Goal: Information Seeking & Learning: Learn about a topic

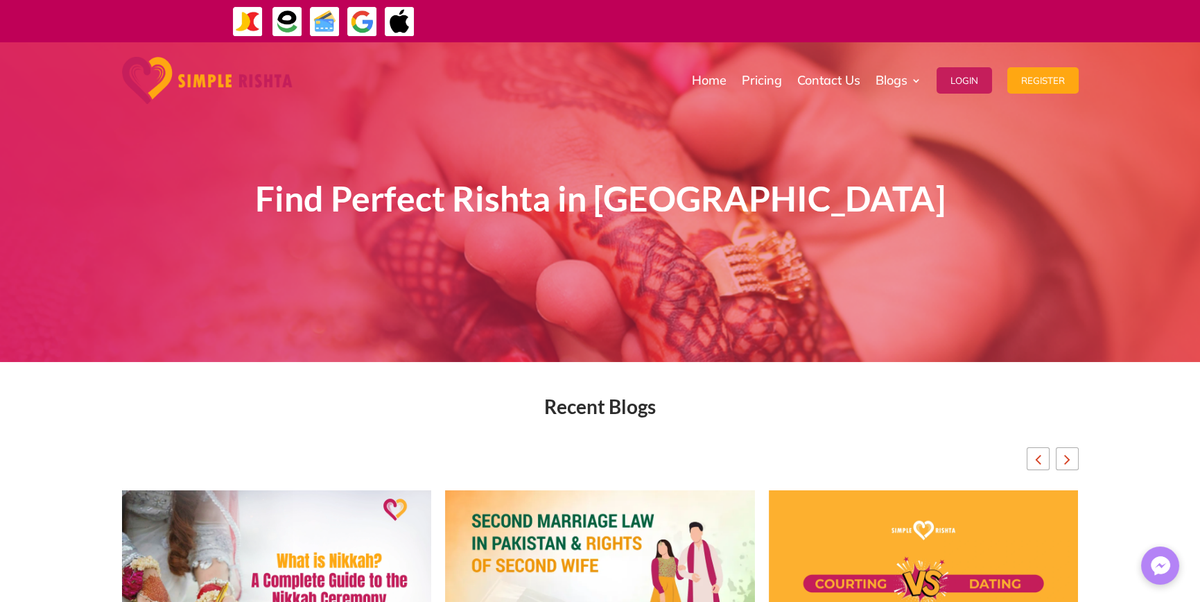
drag, startPoint x: 284, startPoint y: 203, endPoint x: 1075, endPoint y: 229, distance: 791.5
click at [1075, 229] on div "Find Perfect Rishta in United Arab Emirates" at bounding box center [600, 202] width 1200 height 320
click at [972, 334] on div "Find Perfect Rishta in United Arab Emirates" at bounding box center [600, 202] width 1200 height 320
click at [876, 201] on span "Find Perfect Rishta in United Arab Emirates" at bounding box center [600, 198] width 691 height 42
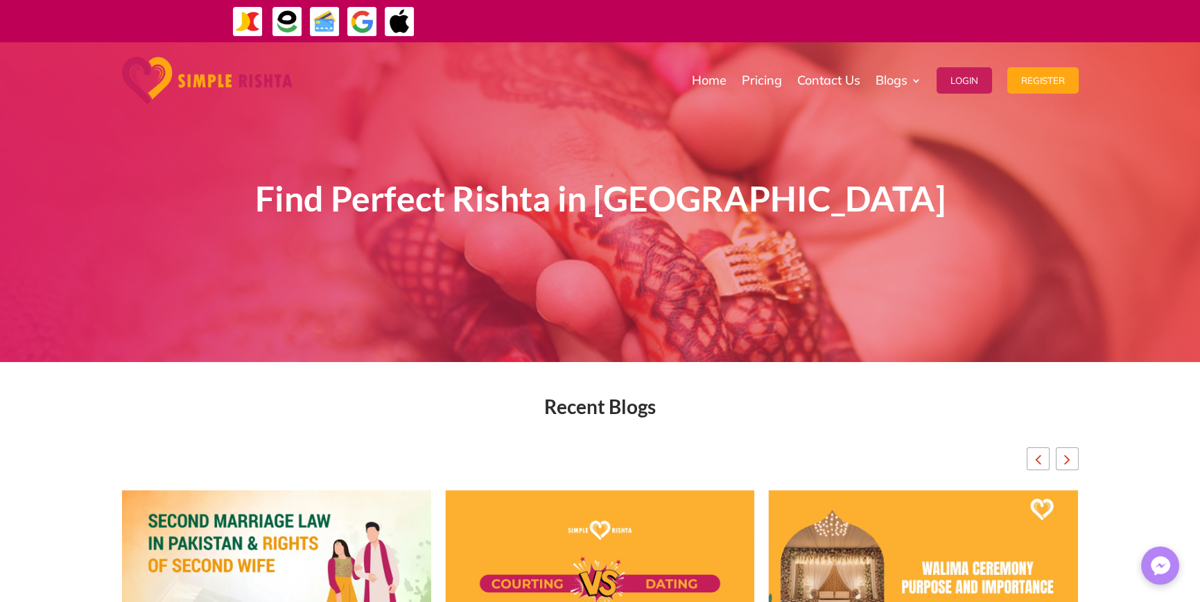
click at [876, 201] on span "Find Perfect Rishta in United Arab Emirates" at bounding box center [600, 198] width 691 height 42
click at [853, 320] on div "Find Perfect Rishta in United Arab Emirates" at bounding box center [600, 202] width 749 height 245
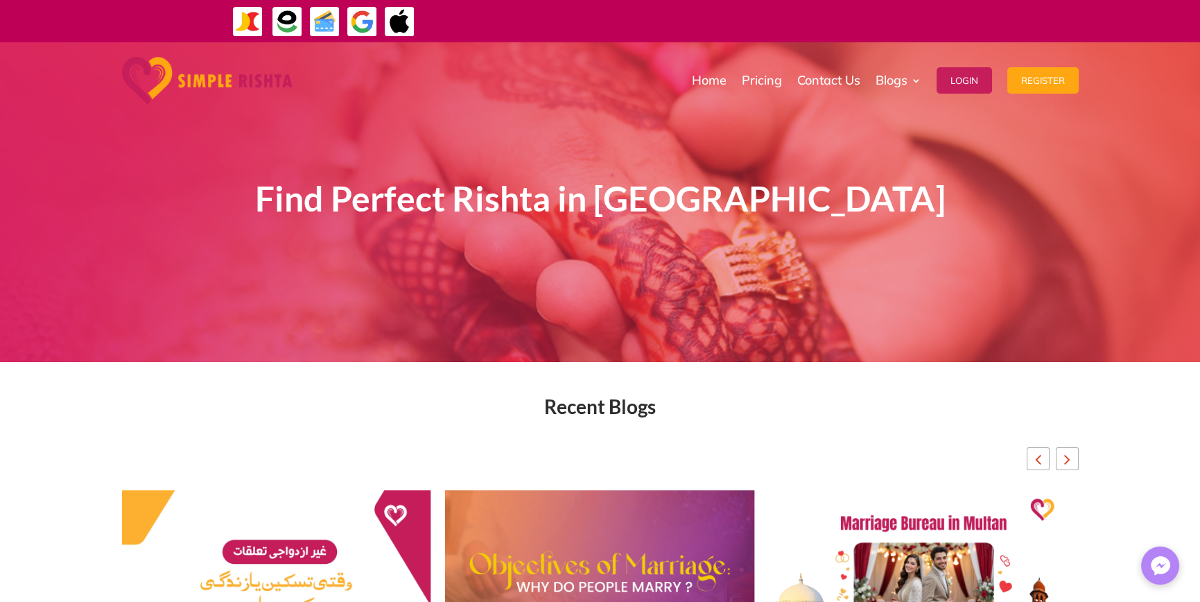
click at [630, 408] on div "Recent Blogs" at bounding box center [600, 407] width 957 height 17
click at [331, 413] on div "Recent Blogs" at bounding box center [600, 407] width 957 height 17
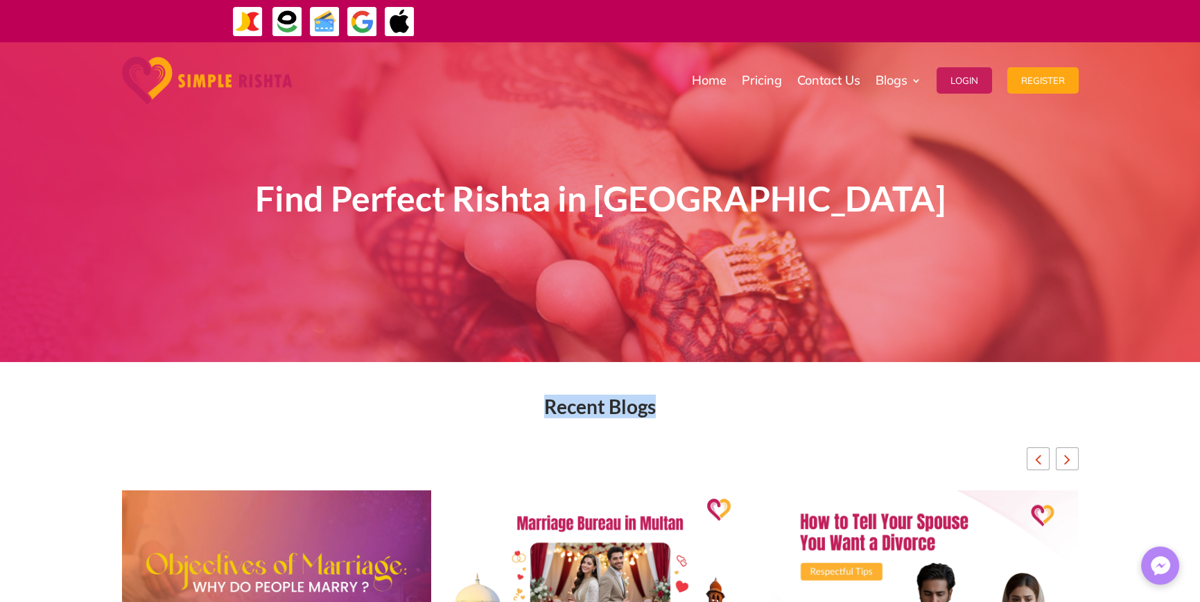
drag, startPoint x: 507, startPoint y: 392, endPoint x: 693, endPoint y: 413, distance: 187.0
click at [744, 399] on div "Recent Blogs August 22, 2025 Marriage Bureau in Multan: Which One is Better? > …" at bounding box center [600, 606] width 957 height 450
click at [691, 413] on div "Recent Blogs" at bounding box center [600, 407] width 957 height 17
click at [630, 408] on div "Recent Blogs" at bounding box center [600, 407] width 957 height 17
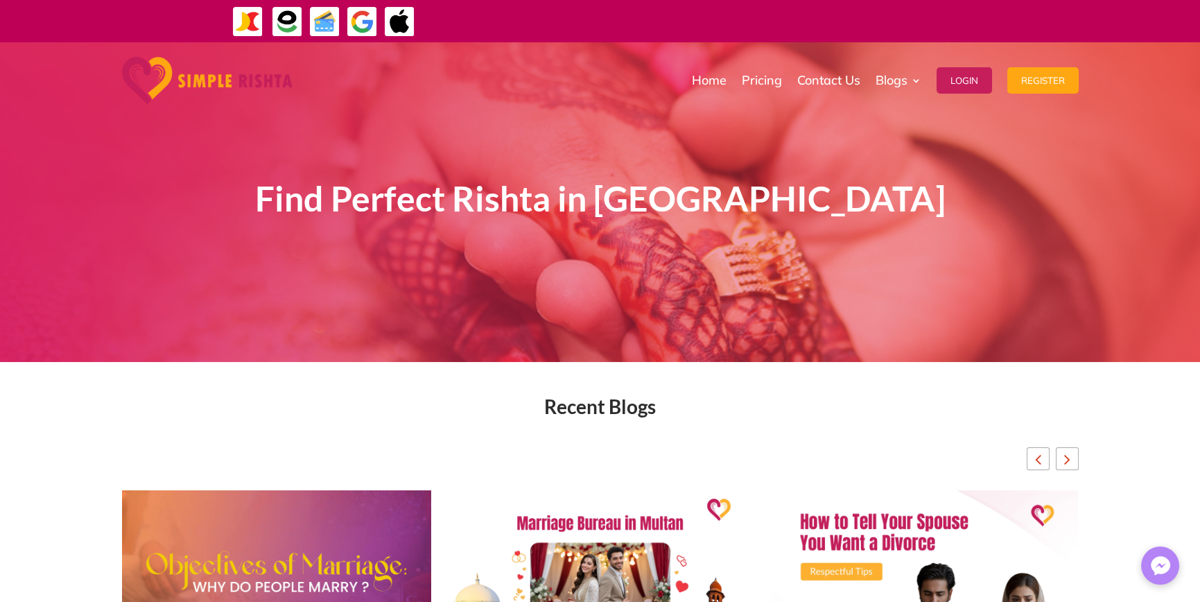
click at [744, 417] on div "Recent Blogs August 22, 2025 Marriage Bureau in Multan: Which One is Better? > …" at bounding box center [600, 606] width 957 height 450
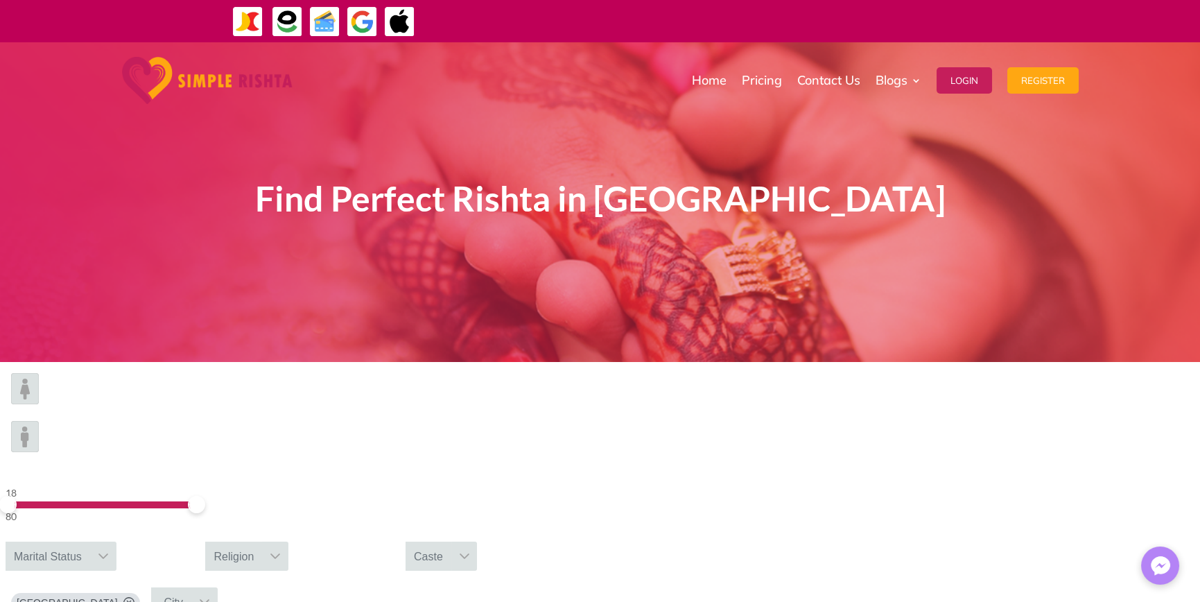
drag, startPoint x: 682, startPoint y: 501, endPoint x: 889, endPoint y: 473, distance: 209.2
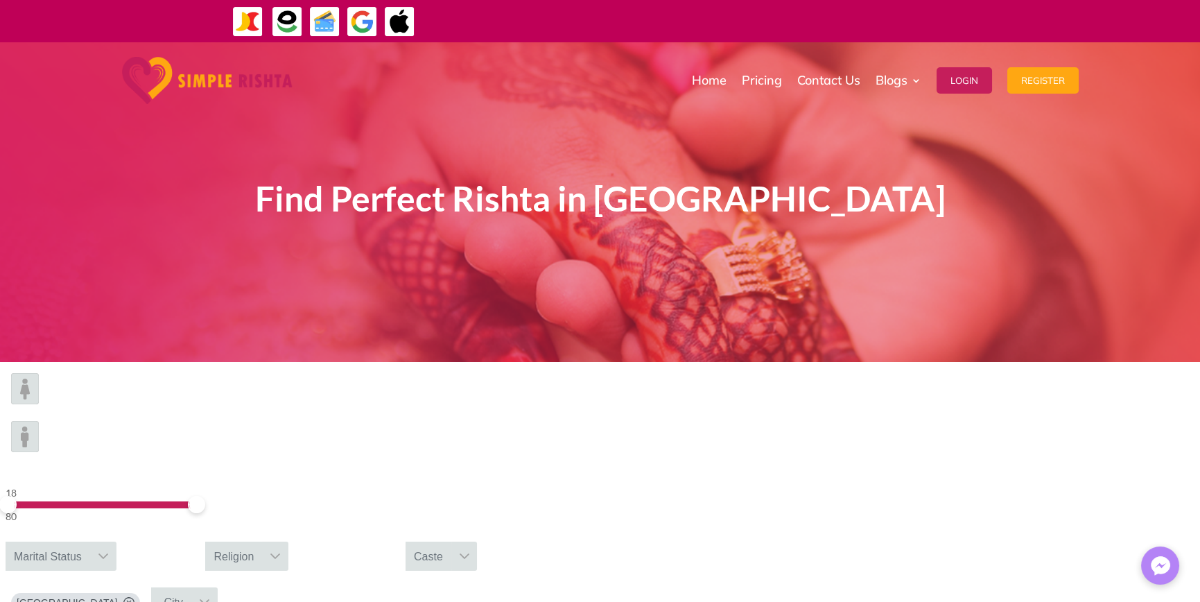
drag, startPoint x: 731, startPoint y: 502, endPoint x: 776, endPoint y: 514, distance: 45.9
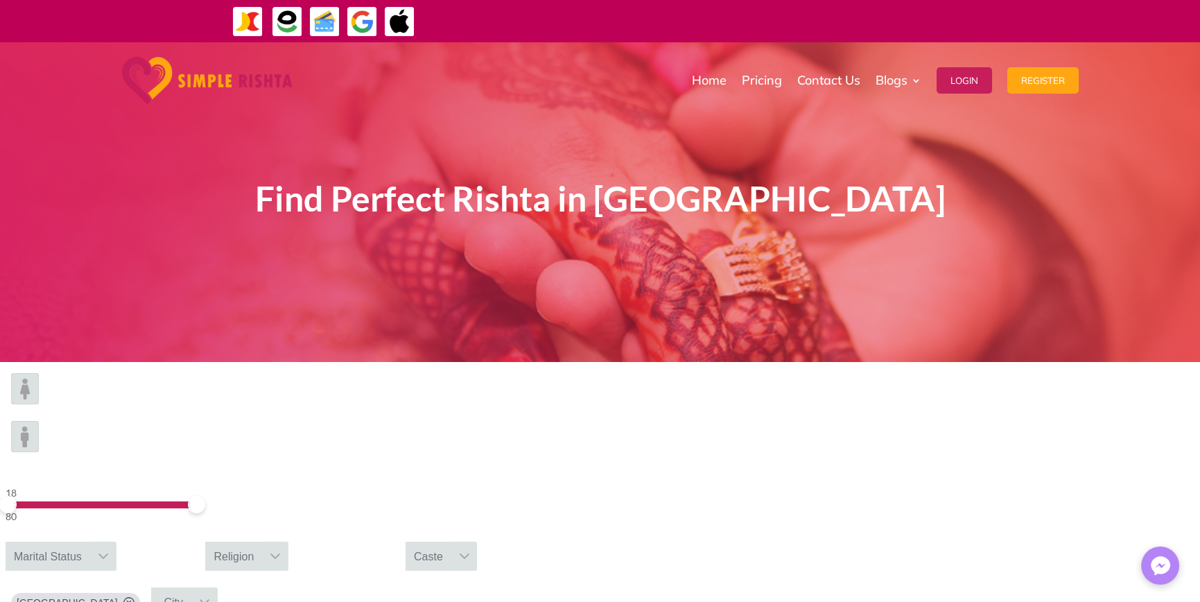
drag, startPoint x: 398, startPoint y: 492, endPoint x: 795, endPoint y: 504, distance: 397.4
click at [159, 67] on img at bounding box center [207, 80] width 171 height 47
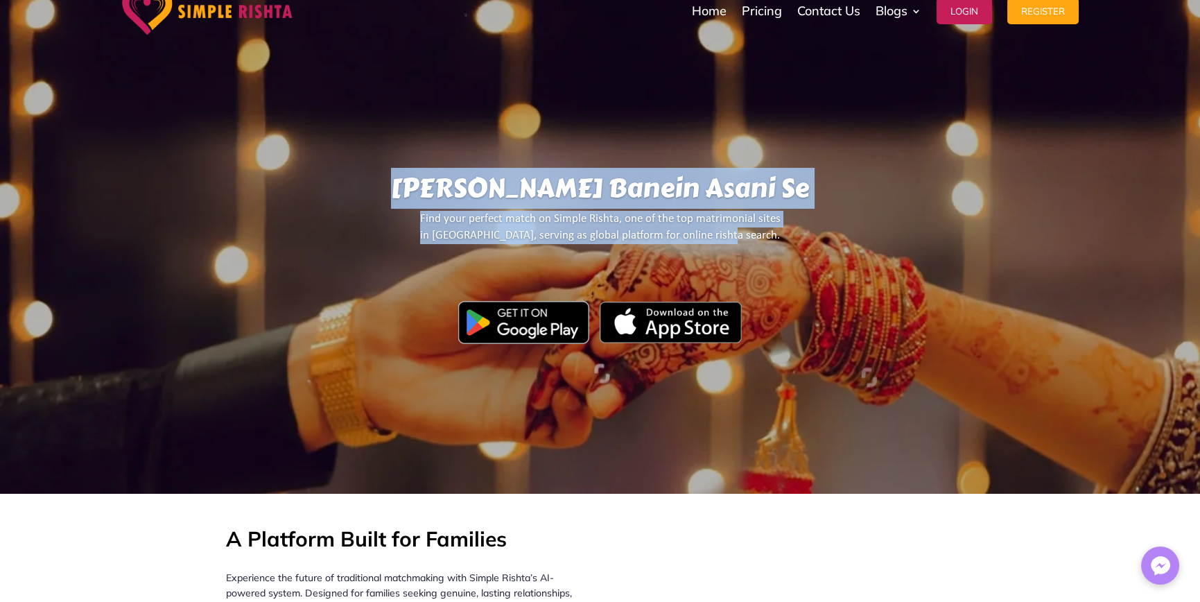
drag, startPoint x: 388, startPoint y: 174, endPoint x: 771, endPoint y: 238, distance: 388.7
click at [771, 238] on div "Yahan Rishtay Banein Asani Se Find your perfect match on Simple Rishta, one of …" at bounding box center [600, 233] width 1056 height 521
click at [772, 253] on p "Find your perfect match on Simple Rishta, one of the top matrimonial sites in P…" at bounding box center [600, 233] width 887 height 45
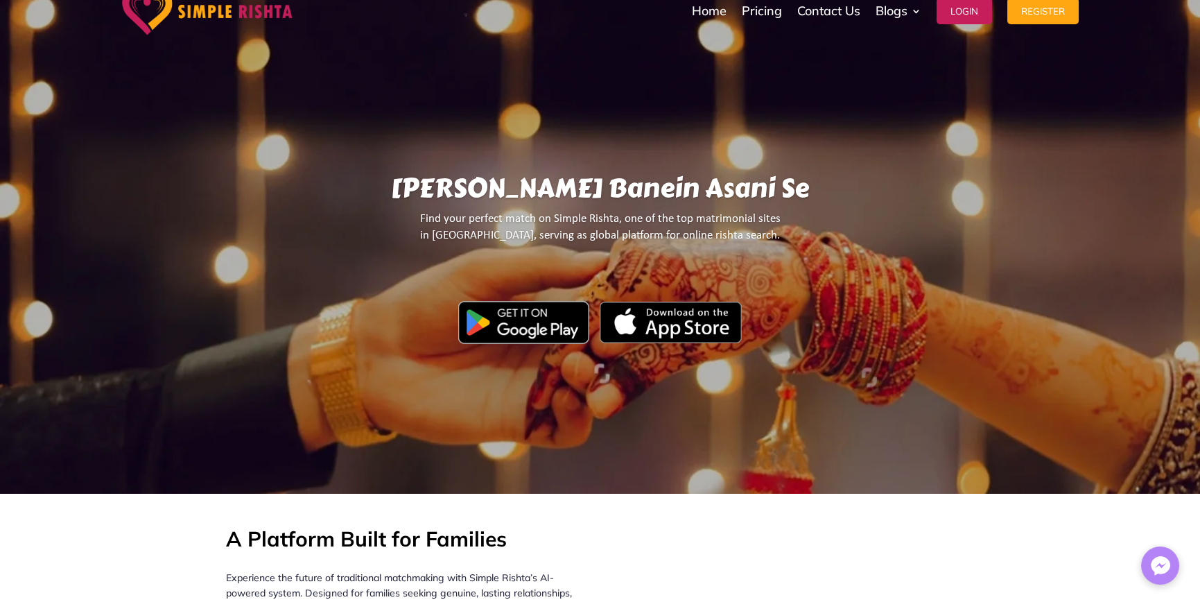
click at [725, 234] on p "Find your perfect match on Simple Rishta, one of the top matrimonial sites in P…" at bounding box center [600, 233] width 887 height 45
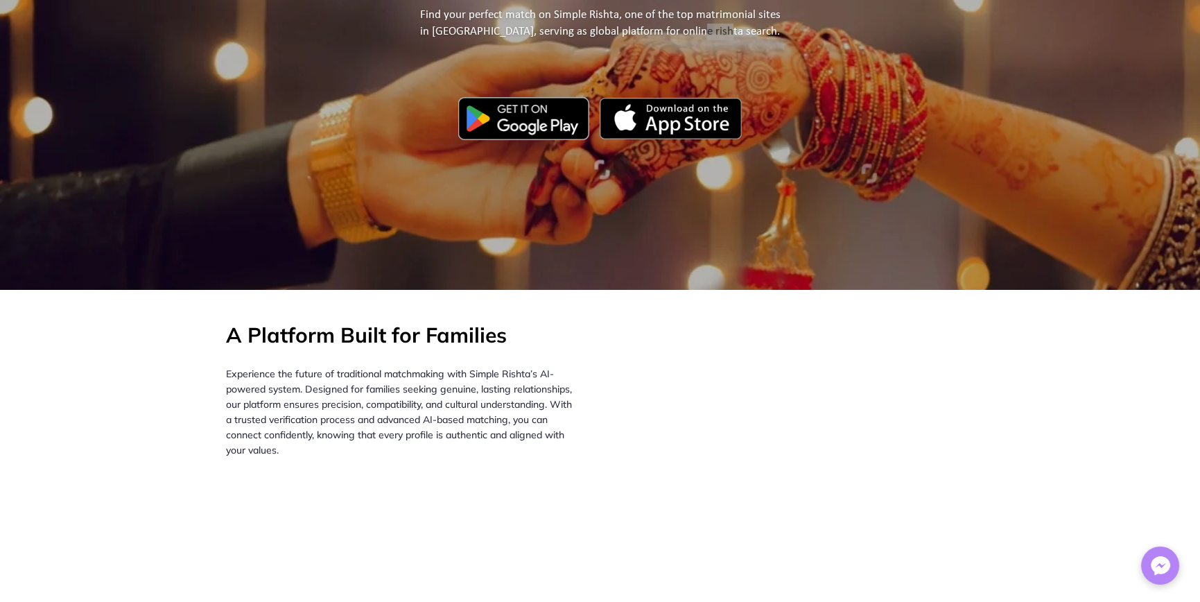
scroll to position [208, 0]
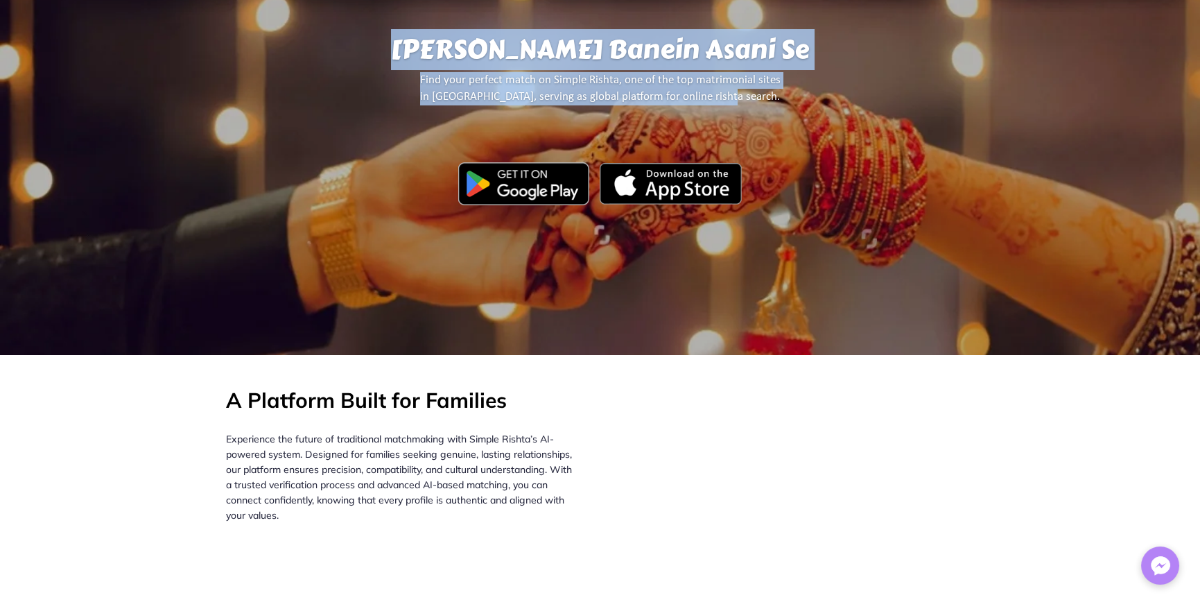
drag, startPoint x: 378, startPoint y: 36, endPoint x: 767, endPoint y: 107, distance: 396.1
click at [767, 107] on div "Yahan Rishtay Banein Asani Se Find your perfect match on Simple Rishta, one of …" at bounding box center [600, 94] width 1056 height 521
click at [724, 97] on p "Find your perfect match on Simple Rishta, one of the top matrimonial sites in P…" at bounding box center [600, 94] width 887 height 45
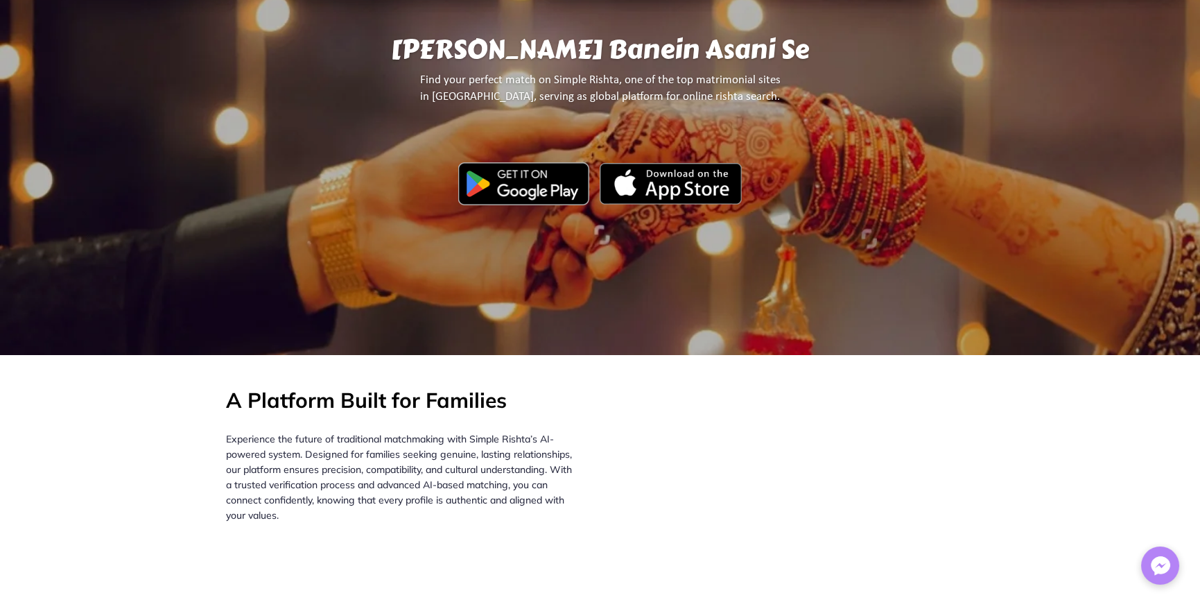
click at [727, 97] on p "Find your perfect match on Simple Rishta, one of the top matrimonial sites in P…" at bounding box center [600, 94] width 887 height 45
click at [725, 96] on p "Find your perfect match on Simple Rishta, one of the top matrimonial sites in P…" at bounding box center [600, 94] width 887 height 45
click at [785, 105] on p "Find your perfect match on Simple Rishta, one of the top matrimonial sites in P…" at bounding box center [600, 94] width 887 height 45
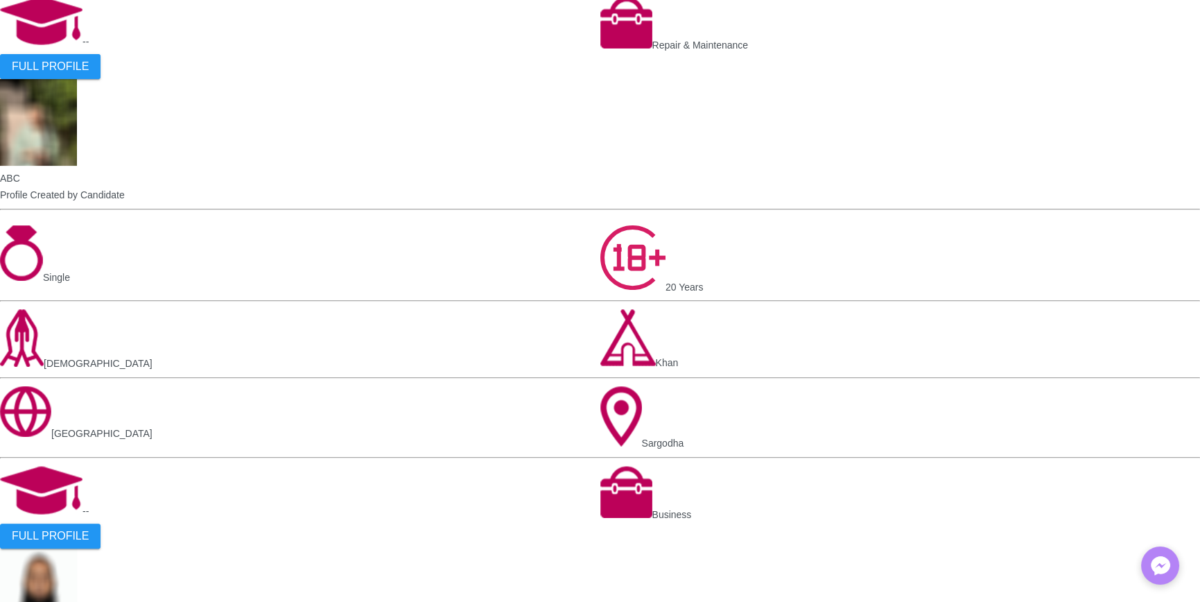
scroll to position [1387, 0]
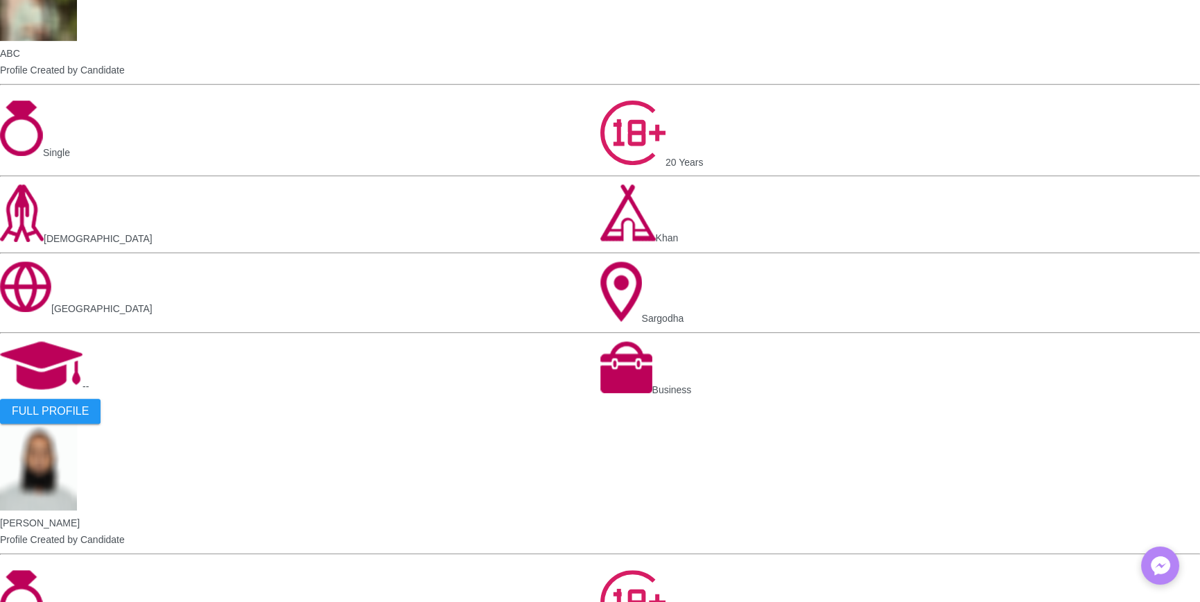
scroll to position [1391, 0]
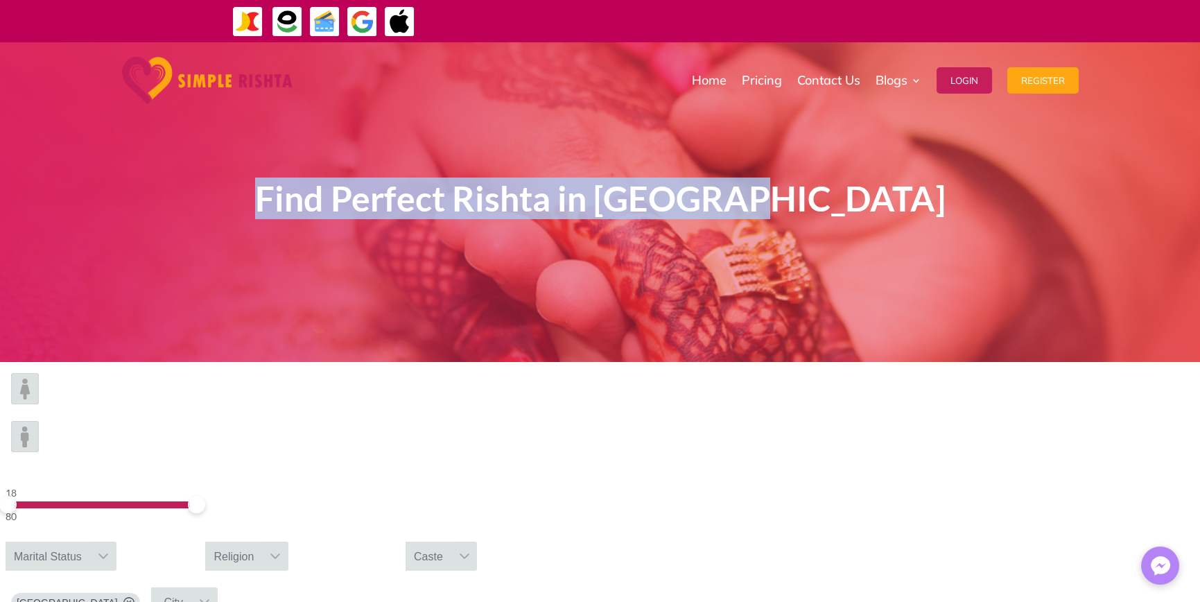
drag, startPoint x: 279, startPoint y: 200, endPoint x: 966, endPoint y: 205, distance: 686.4
click at [966, 205] on h1 "Find Perfect Rishta in [GEOGRAPHIC_DATA]" at bounding box center [600, 202] width 749 height 45
drag, startPoint x: 949, startPoint y: 277, endPoint x: 783, endPoint y: 203, distance: 181.5
click at [947, 277] on div "Find Perfect Rishta in [GEOGRAPHIC_DATA]" at bounding box center [600, 202] width 749 height 245
click at [737, 200] on span "Find Perfect Rishta in [GEOGRAPHIC_DATA]" at bounding box center [600, 198] width 691 height 42
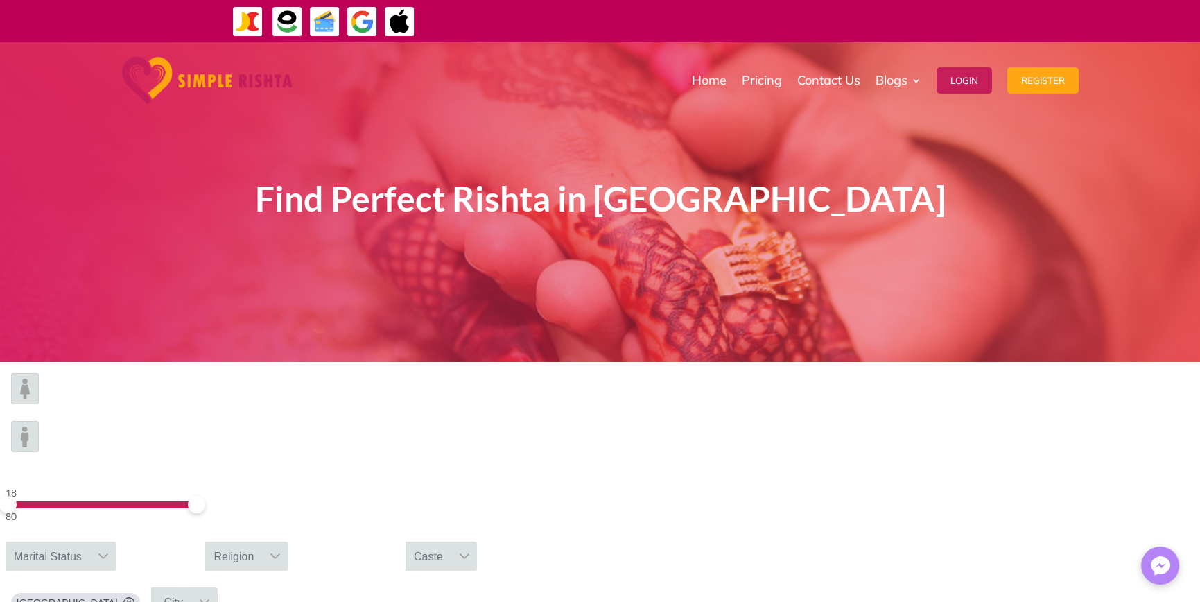
click at [729, 203] on span "Find Perfect Rishta in [GEOGRAPHIC_DATA]" at bounding box center [600, 198] width 691 height 42
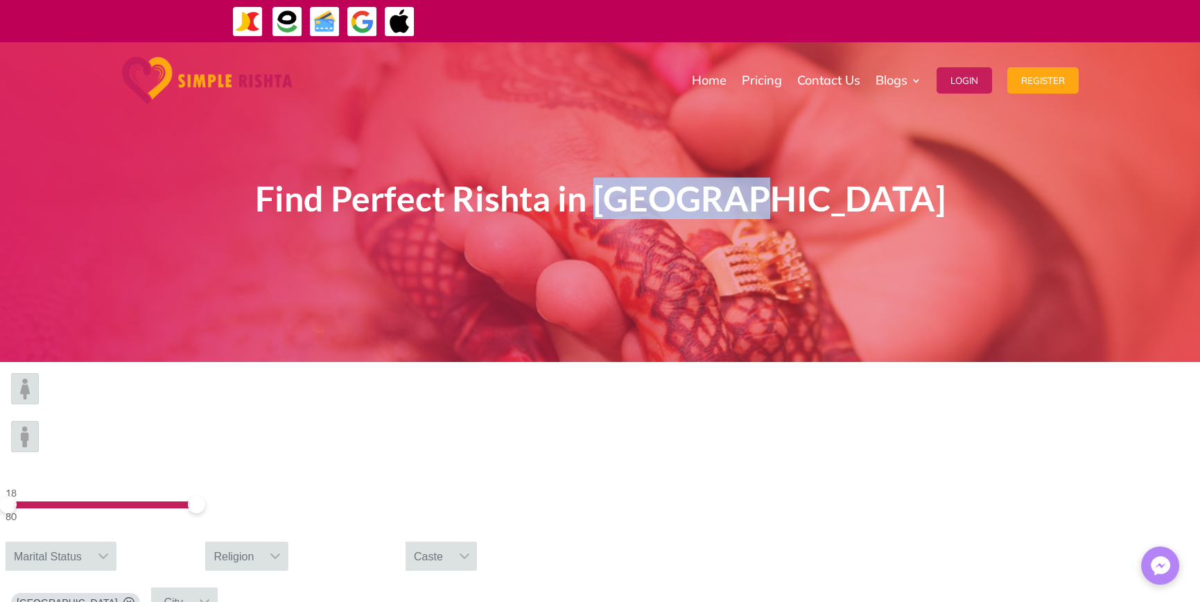
click at [729, 203] on span "Find Perfect Rishta in [GEOGRAPHIC_DATA]" at bounding box center [600, 198] width 691 height 42
click at [724, 261] on div "Find Perfect Rishta in [GEOGRAPHIC_DATA]" at bounding box center [600, 202] width 749 height 245
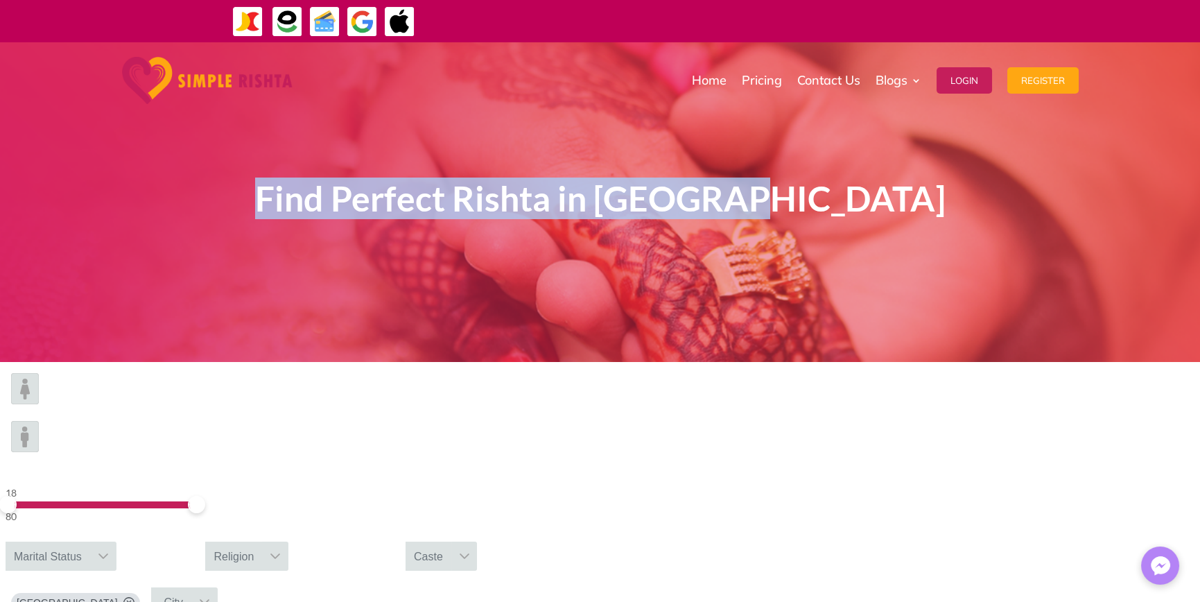
drag, startPoint x: 315, startPoint y: 196, endPoint x: 912, endPoint y: 229, distance: 597.2
click at [908, 212] on h1 "Find Perfect Rishta in [GEOGRAPHIC_DATA]" at bounding box center [600, 202] width 749 height 45
click at [914, 284] on div "Find Perfect Rishta in [GEOGRAPHIC_DATA]" at bounding box center [600, 202] width 749 height 245
click at [806, 201] on span "Find Perfect Rishta in [GEOGRAPHIC_DATA]" at bounding box center [600, 198] width 691 height 42
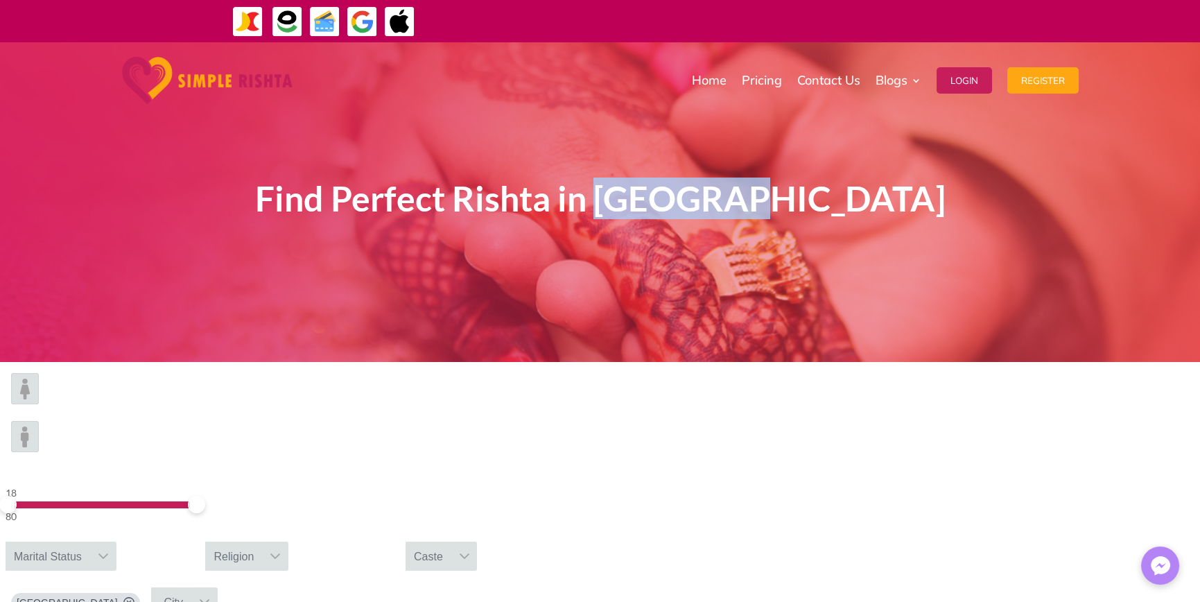
click at [806, 201] on span "Find Perfect Rishta in [GEOGRAPHIC_DATA]" at bounding box center [600, 198] width 691 height 42
click at [897, 248] on div "Find Perfect Rishta in [GEOGRAPHIC_DATA]" at bounding box center [600, 202] width 749 height 245
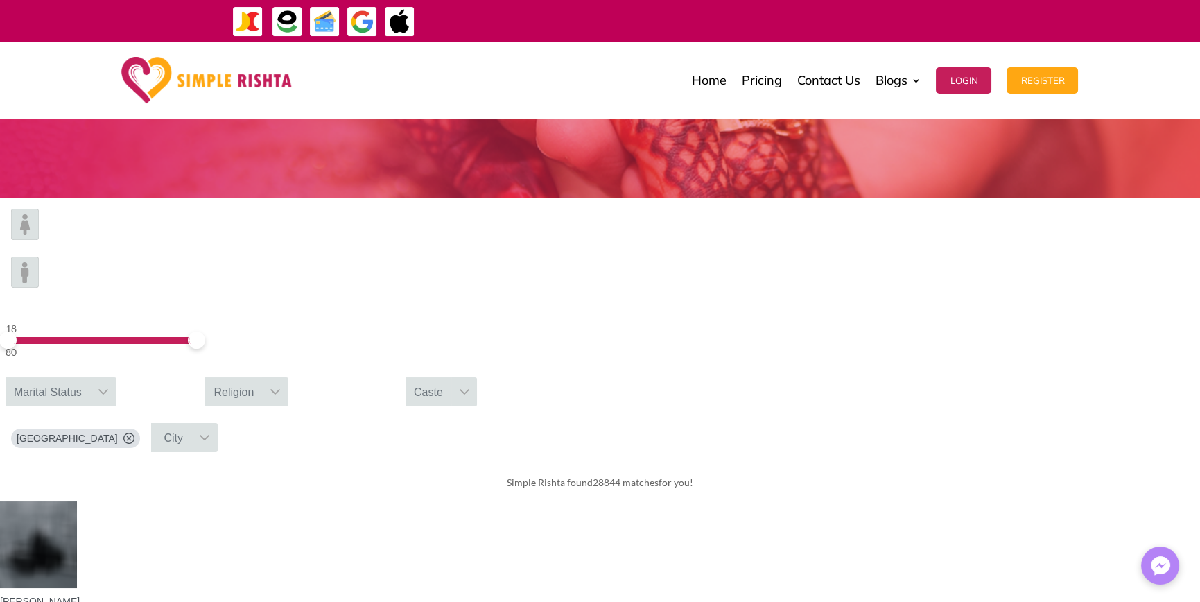
scroll to position [208, 0]
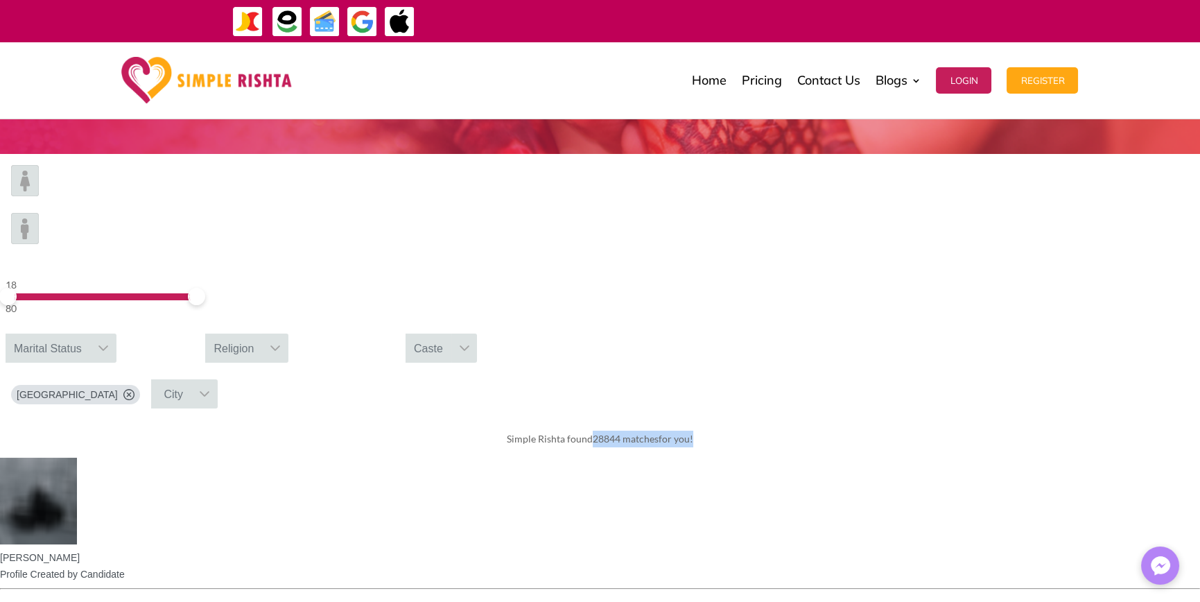
drag, startPoint x: 582, startPoint y: 298, endPoint x: 806, endPoint y: 298, distance: 223.9
click at [804, 419] on div "Simple Rishta found 28844 matches for you!" at bounding box center [600, 438] width 1200 height 39
click at [847, 419] on div "Simple Rishta found 28844 matches for you!" at bounding box center [600, 438] width 1200 height 39
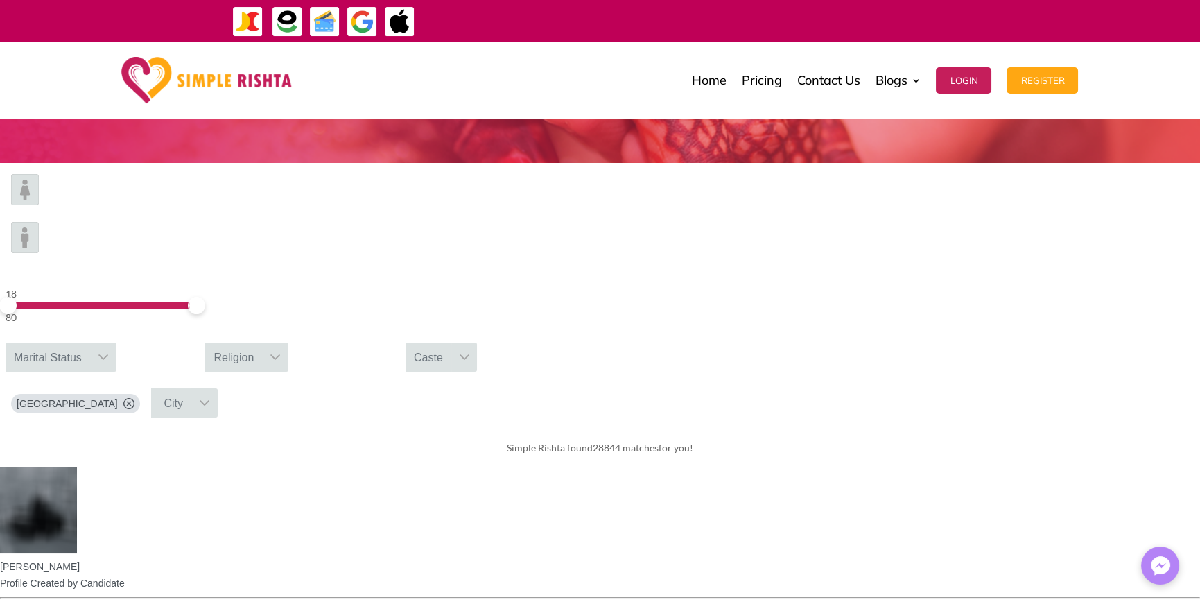
scroll to position [0, 0]
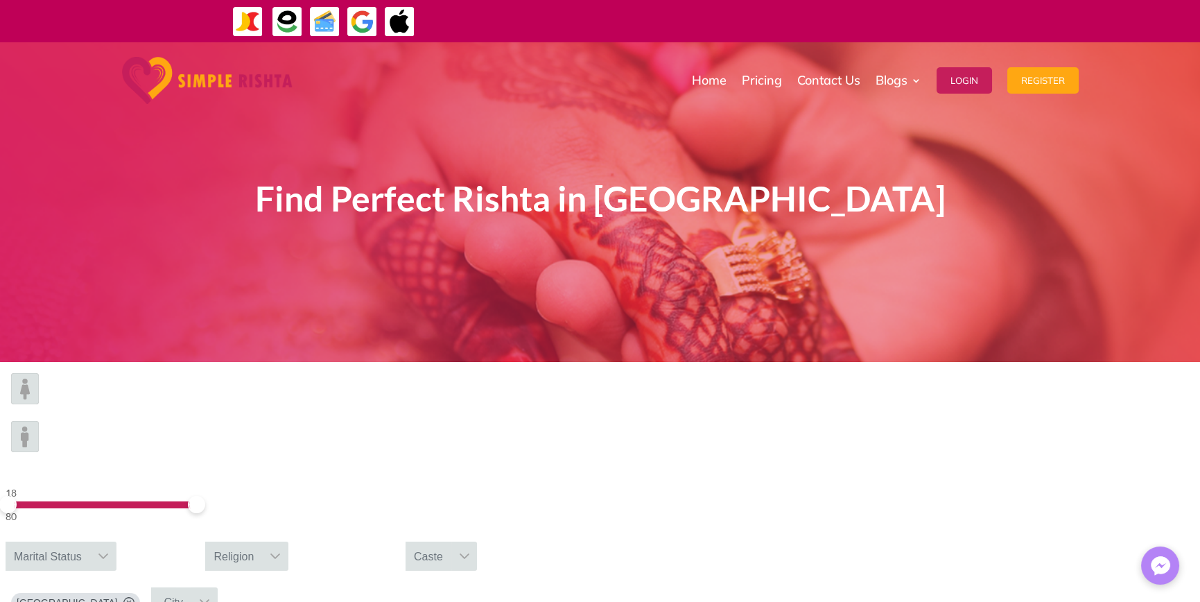
click at [416, 230] on div "Find Perfect Rishta in [GEOGRAPHIC_DATA]" at bounding box center [600, 202] width 749 height 245
